Goal: Unclear

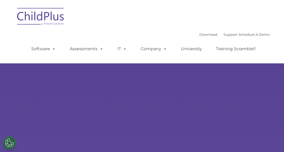
type input ""
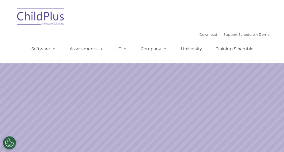
select select "MEDIUM"
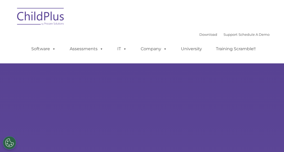
type input ""
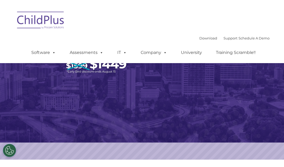
scroll to position [44, 0]
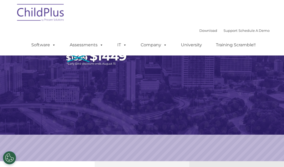
select select "MEDIUM"
